Goal: Use online tool/utility: Utilize a website feature to perform a specific function

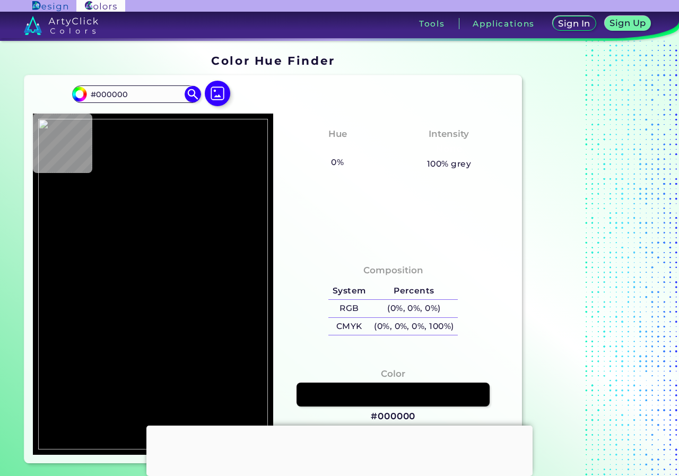
type input "#5b4914"
type input "#5B4914"
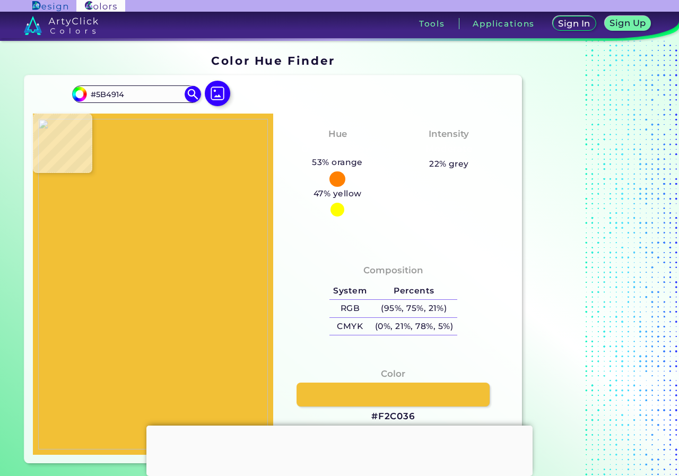
type input "#f2c036"
type input "#F2C036"
type input "#9e7e23"
type input "#9E7E23"
type input "#a28024"
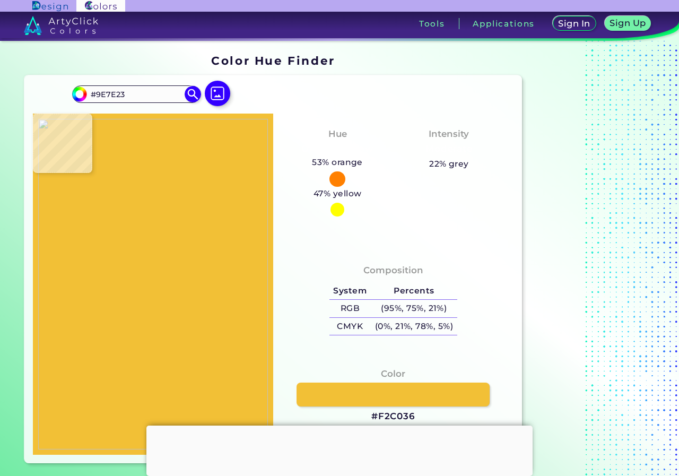
type input "#A28024"
type input "#000000"
type input "#efefef"
type input "#EFEFEF"
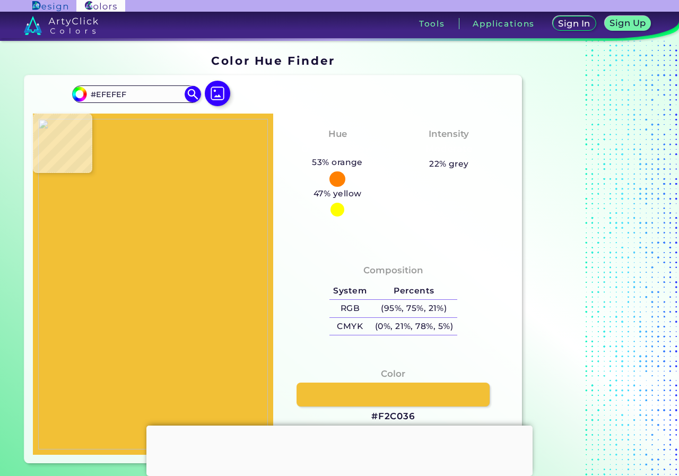
type input "#f1f1f1"
type input "#F1F1F1"
type input "#000000"
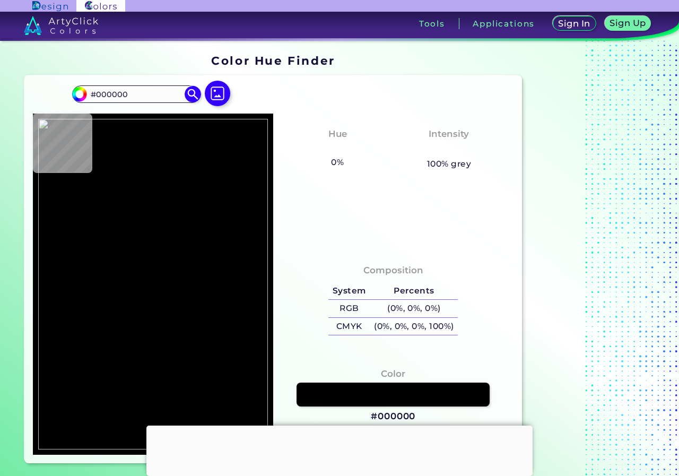
type input "#efefef"
type input "#EFEFEF"
type input "#000000"
type input "#f3c136"
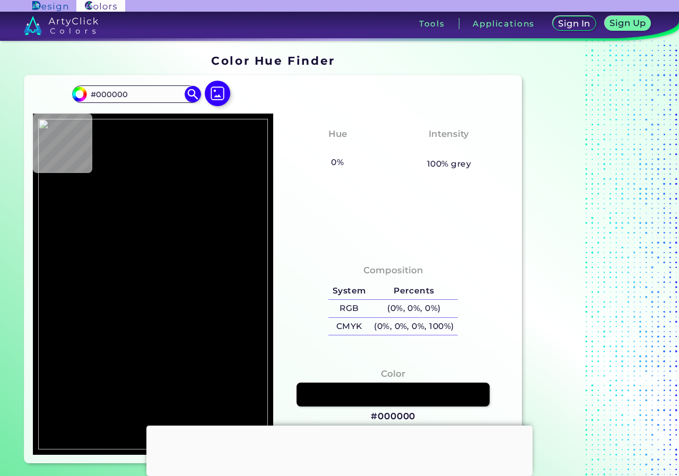
type input "#F3C136"
type input "#fefefe"
type input "#FEFEFE"
type input "#ffffff"
type input "#FFFFFF"
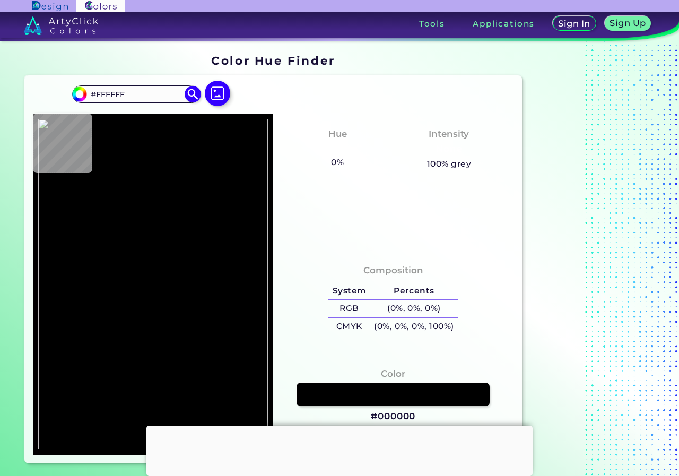
type input "#edbb34"
type input "#EDBB34"
type input "#ebb933"
type input "#EBB933"
type input "#120e04"
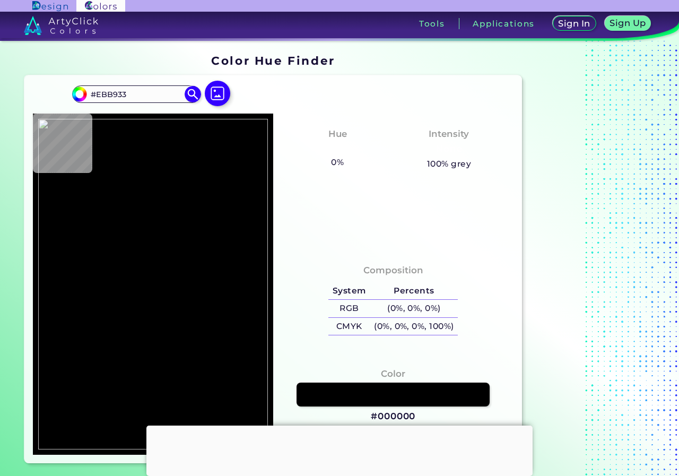
type input "#120E04"
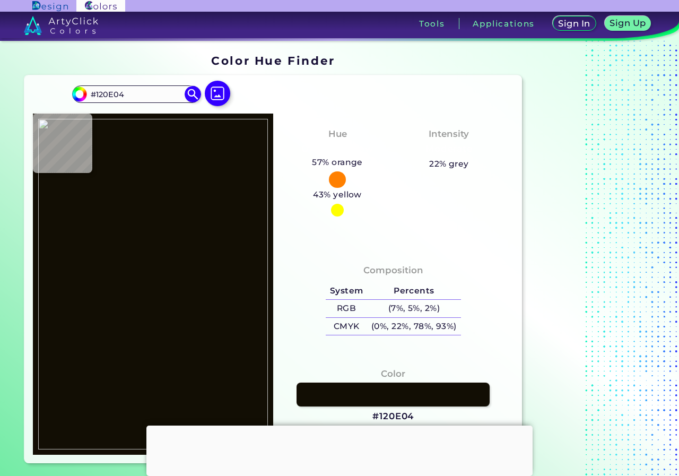
type input "#f9f9f9"
type input "#F9F9F9"
type input "#434343"
type input "#5a5a5a"
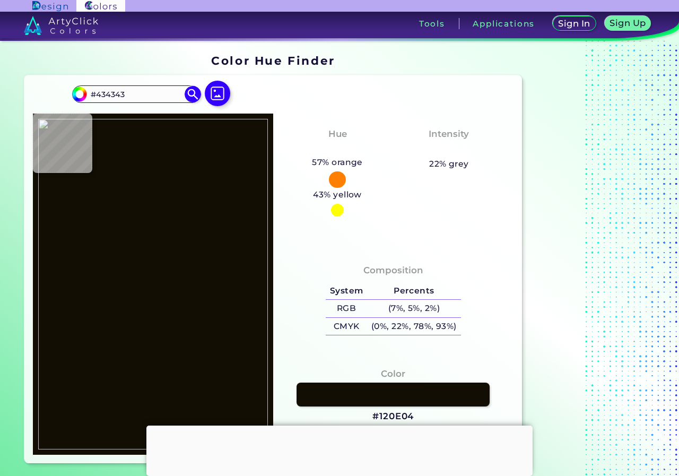
type input "#5A5A5A"
type input "#f0f0f0"
type input "#F0F0F0"
type input "#faf2ab"
type input "#FAF2AB"
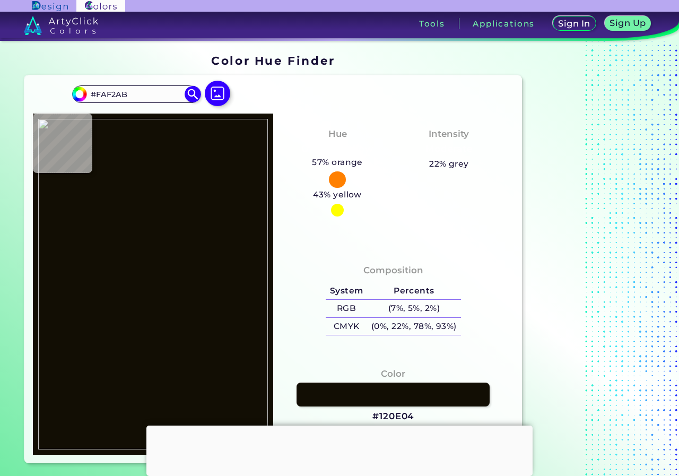
type input "#fff494"
type input "#FFF494"
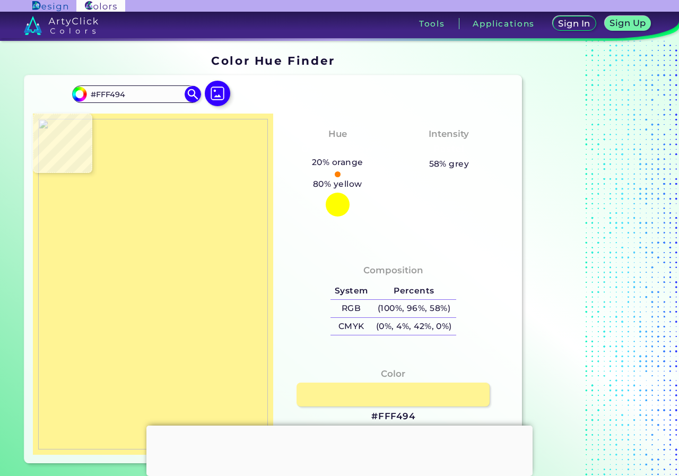
drag, startPoint x: 181, startPoint y: 381, endPoint x: 263, endPoint y: 394, distance: 82.7
click at [181, 381] on img at bounding box center [153, 284] width 230 height 331
click at [392, 400] on link at bounding box center [392, 394] width 195 height 24
